Goal: Task Accomplishment & Management: Manage account settings

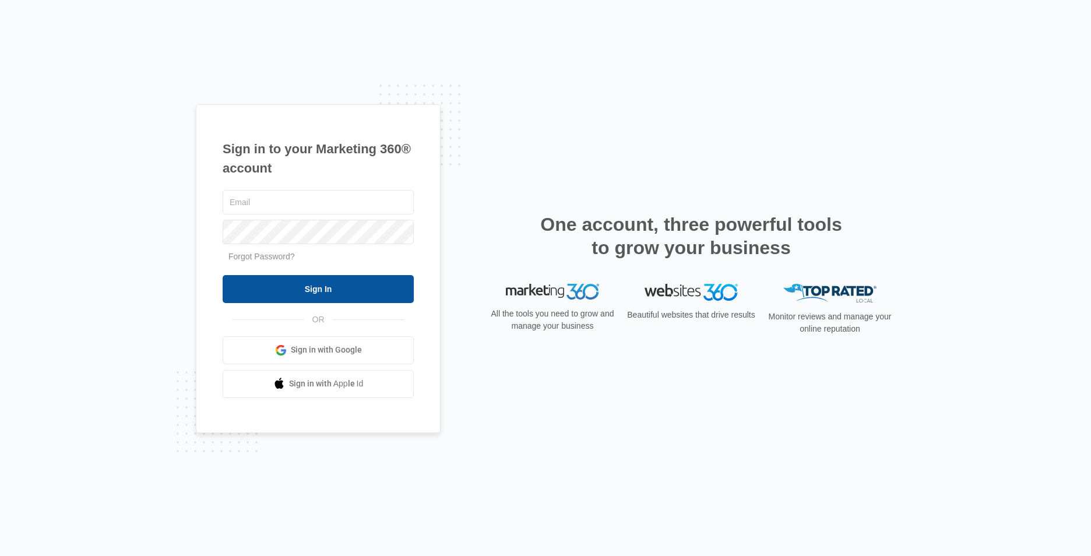
type input "[EMAIL_ADDRESS][DOMAIN_NAME]"
click at [405, 293] on input "Sign In" at bounding box center [318, 289] width 191 height 28
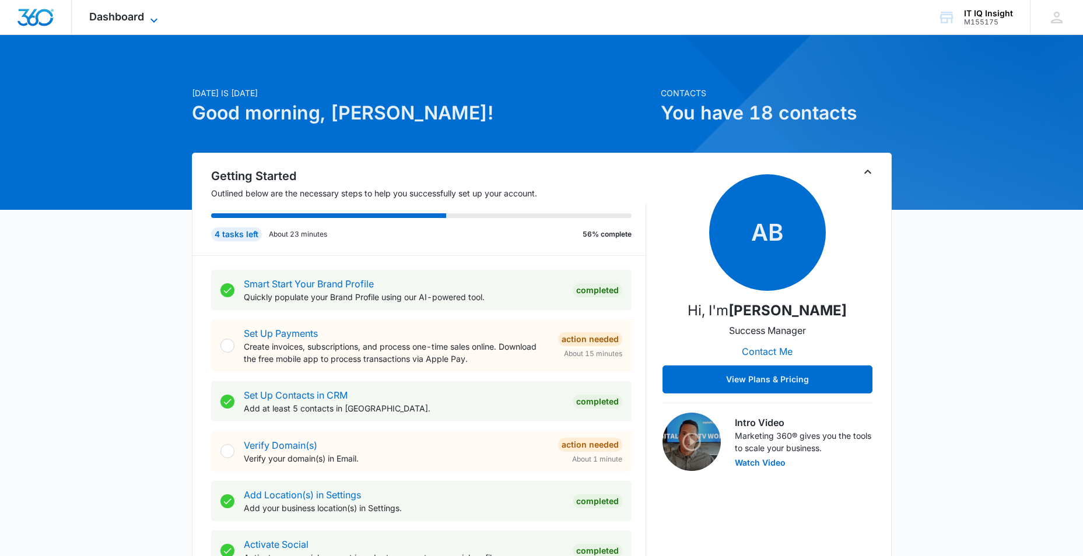
click at [157, 18] on icon at bounding box center [154, 20] width 14 height 14
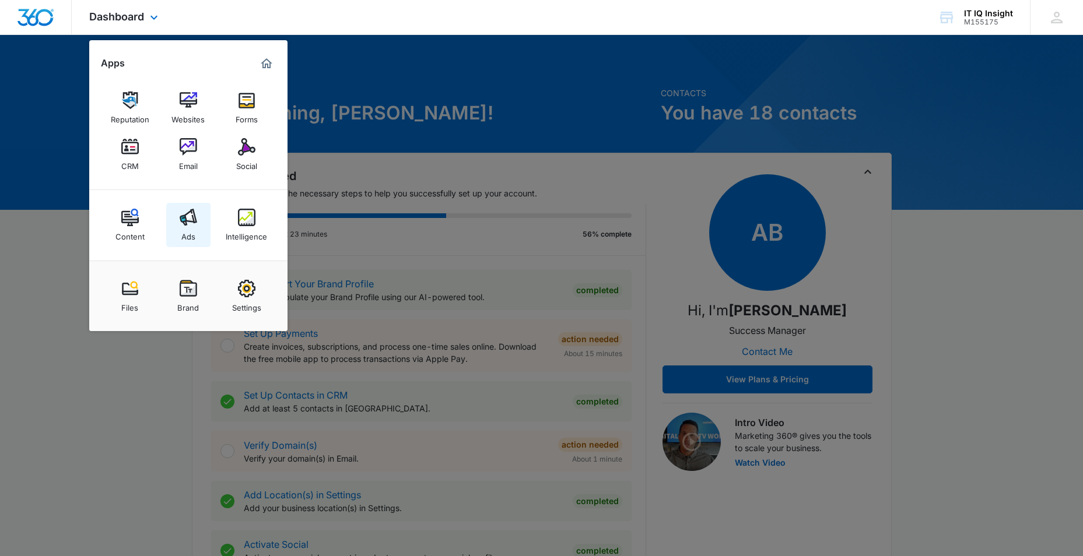
click at [185, 214] on img at bounding box center [188, 217] width 17 height 17
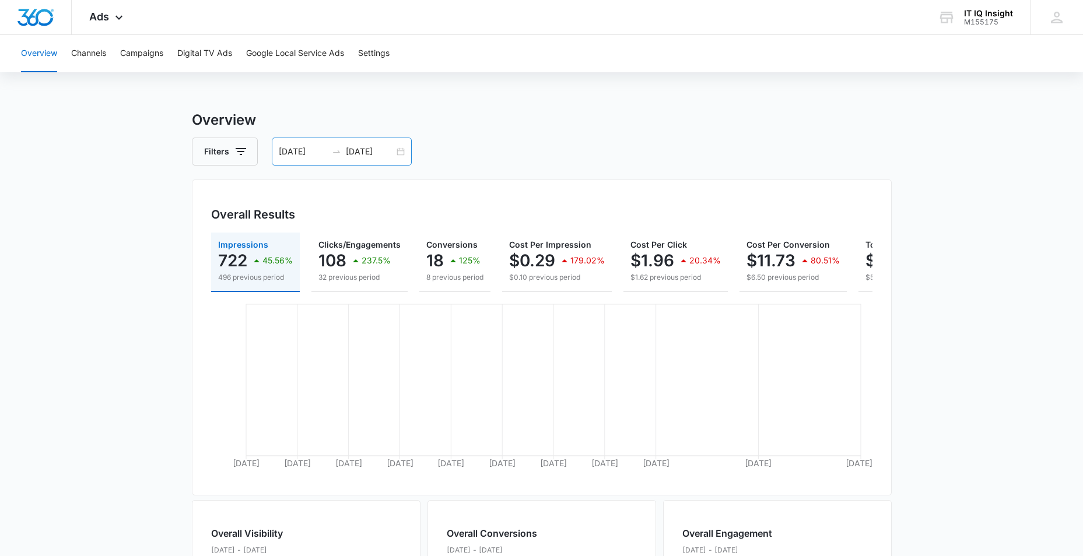
click at [301, 147] on input "10/01/2025" at bounding box center [303, 151] width 48 height 13
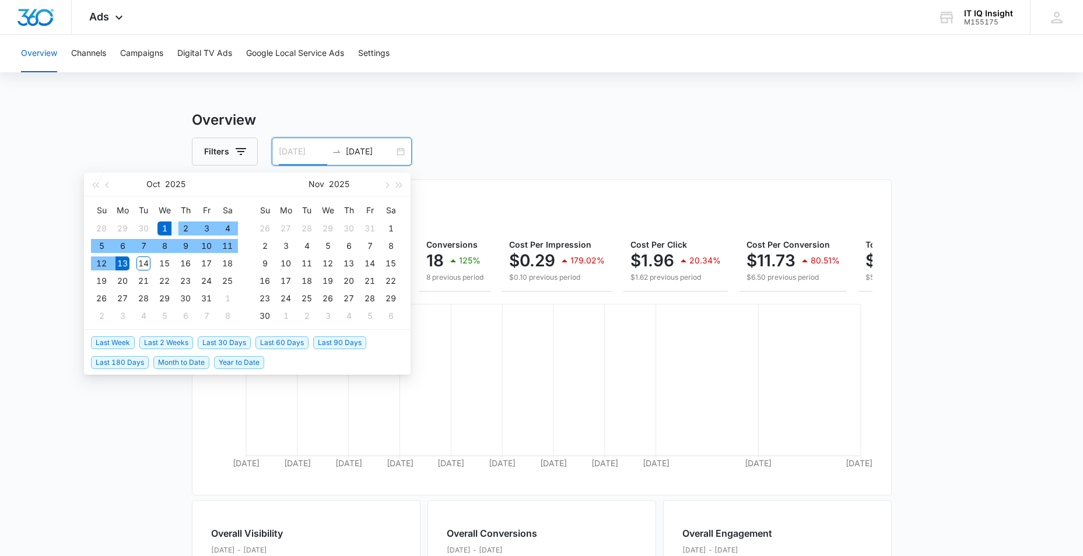
type input "10/01/2025"
click at [164, 226] on div "1" at bounding box center [164, 229] width 14 height 14
type input "10/14/2025"
click at [140, 266] on div "14" at bounding box center [143, 263] width 14 height 14
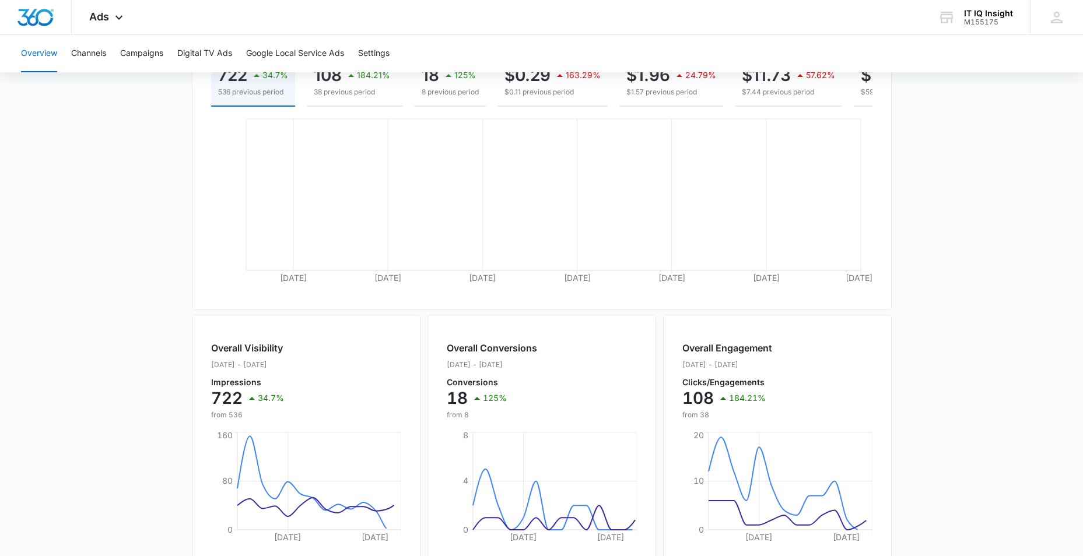
scroll to position [233, 0]
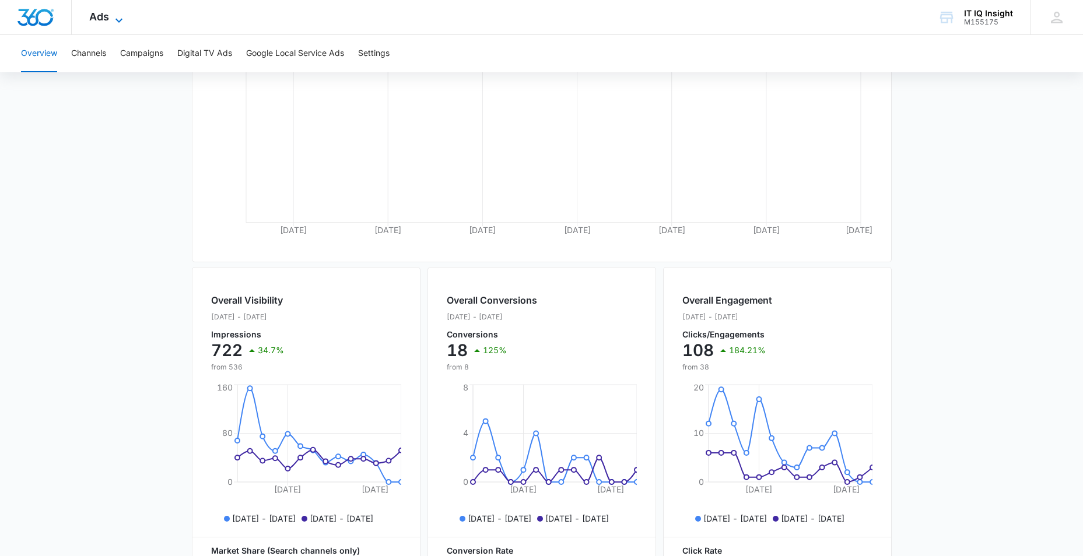
click at [118, 18] on icon at bounding box center [119, 20] width 14 height 14
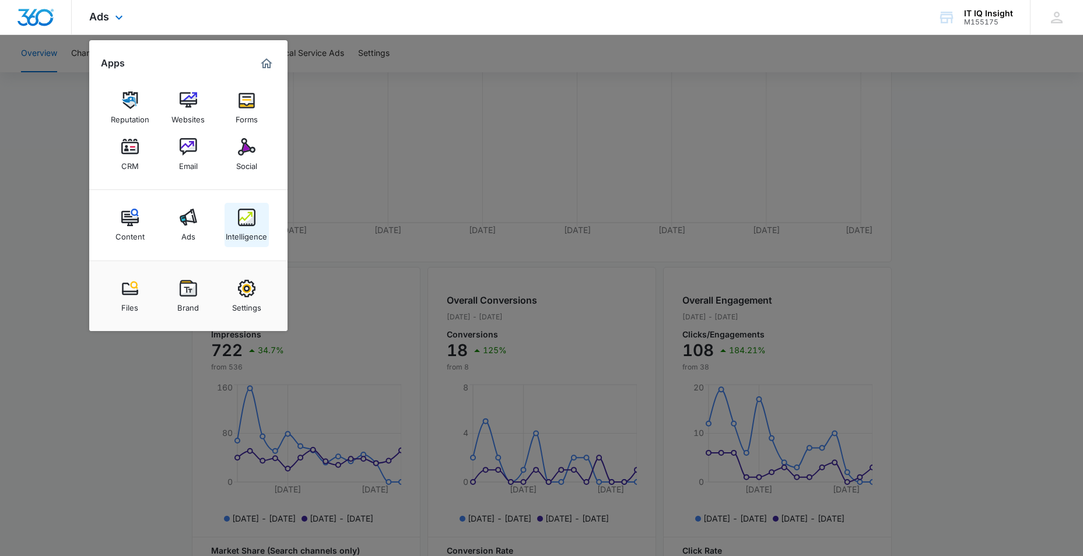
click at [246, 228] on div "Intelligence" at bounding box center [246, 233] width 41 height 15
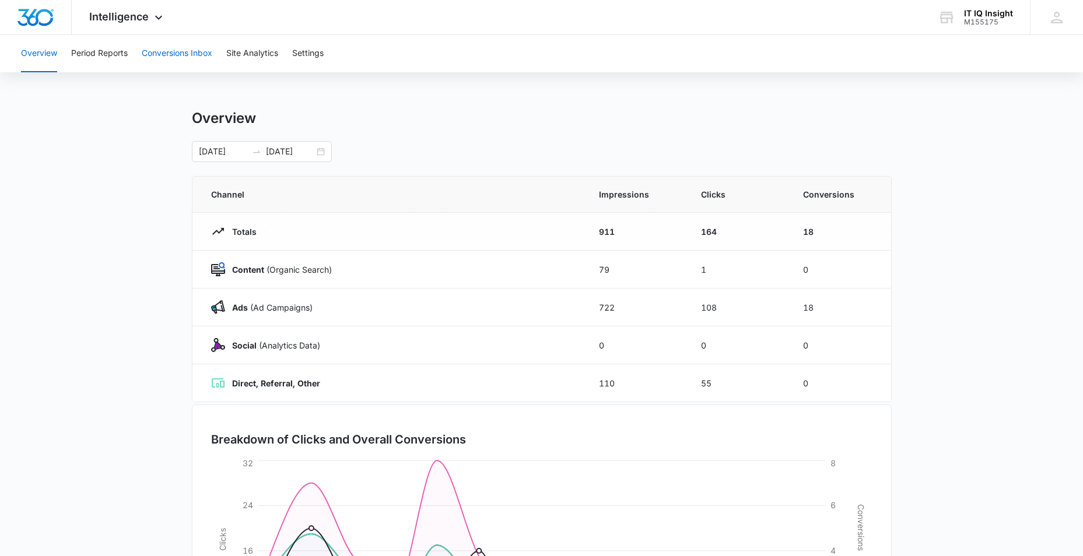
click at [176, 54] on button "Conversions Inbox" at bounding box center [177, 53] width 71 height 37
